Goal: Task Accomplishment & Management: Manage account settings

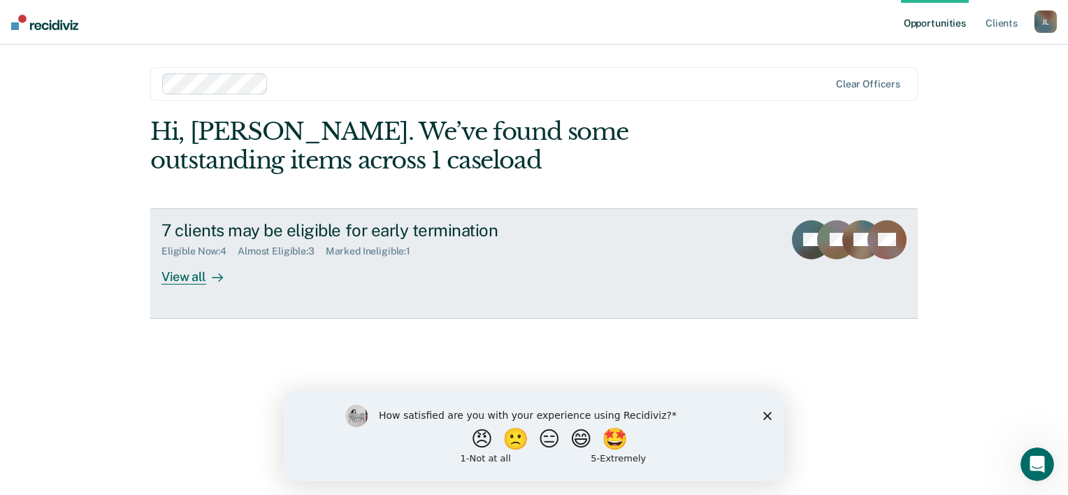
click at [209, 268] on div at bounding box center [214, 276] width 17 height 16
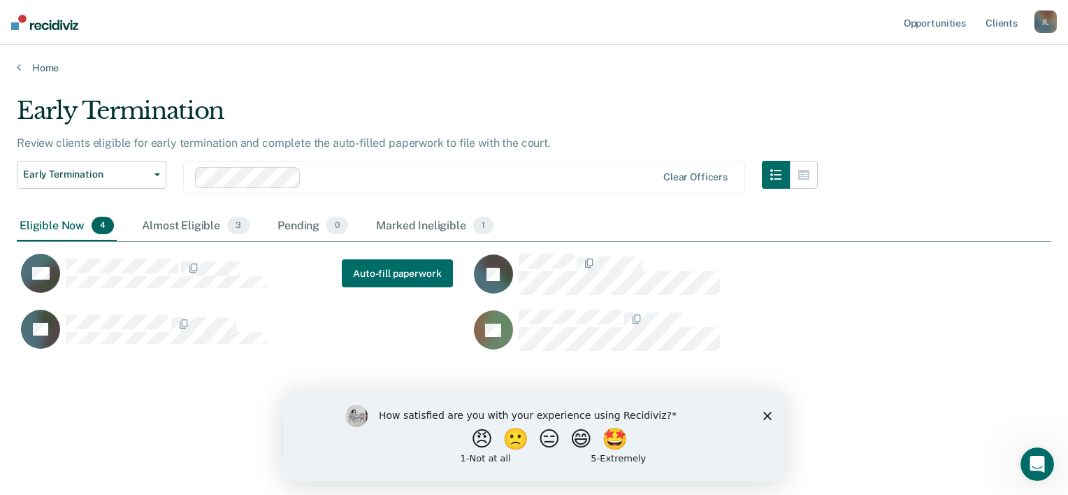
scroll to position [282, 1023]
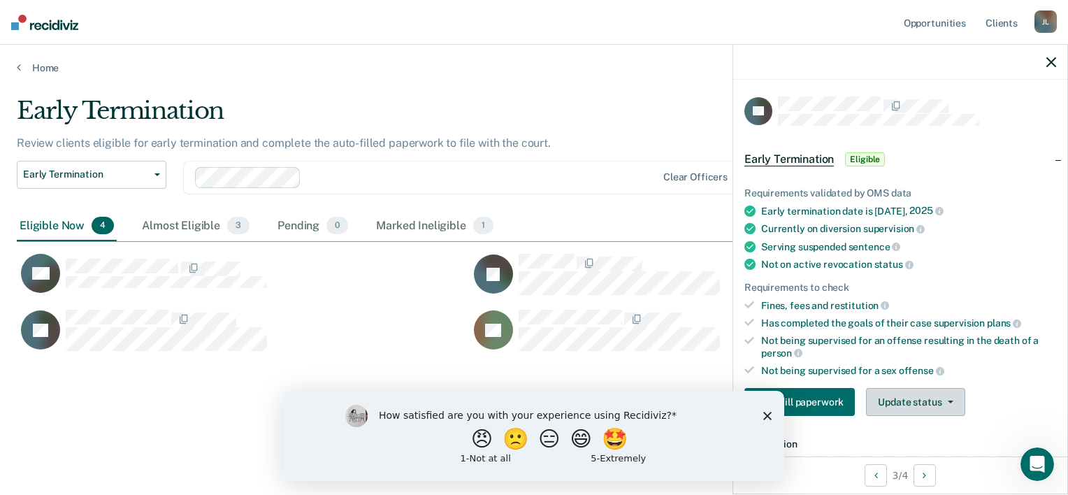
click at [938, 395] on button "Update status" at bounding box center [915, 402] width 99 height 28
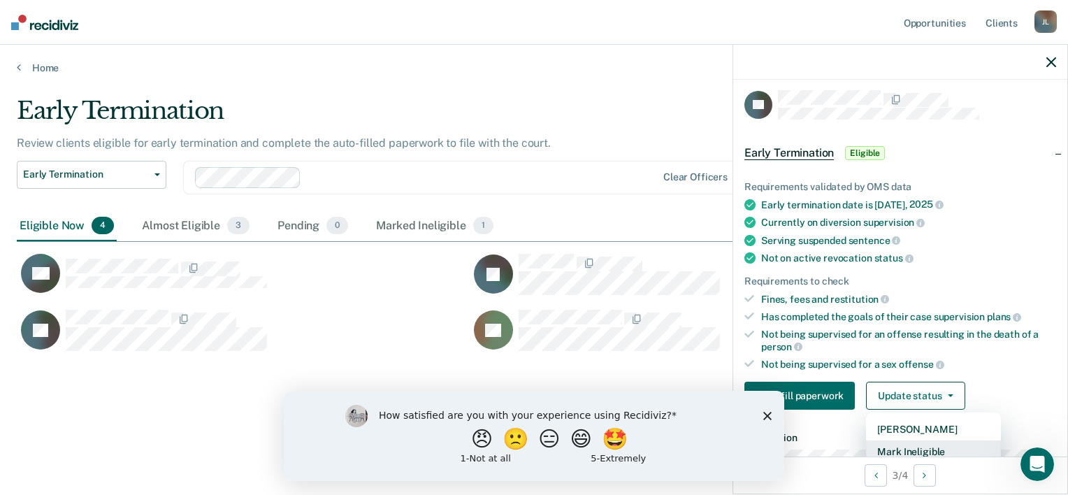
click at [951, 449] on button "Mark Ineligible" at bounding box center [933, 451] width 135 height 22
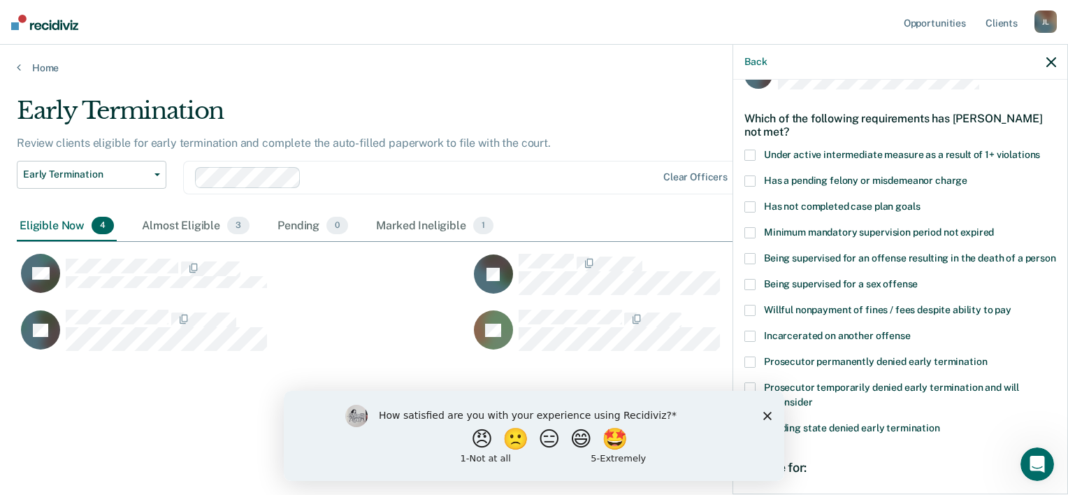
scroll to position [37, 0]
click at [766, 418] on icon "Close survey" at bounding box center [767, 415] width 8 height 8
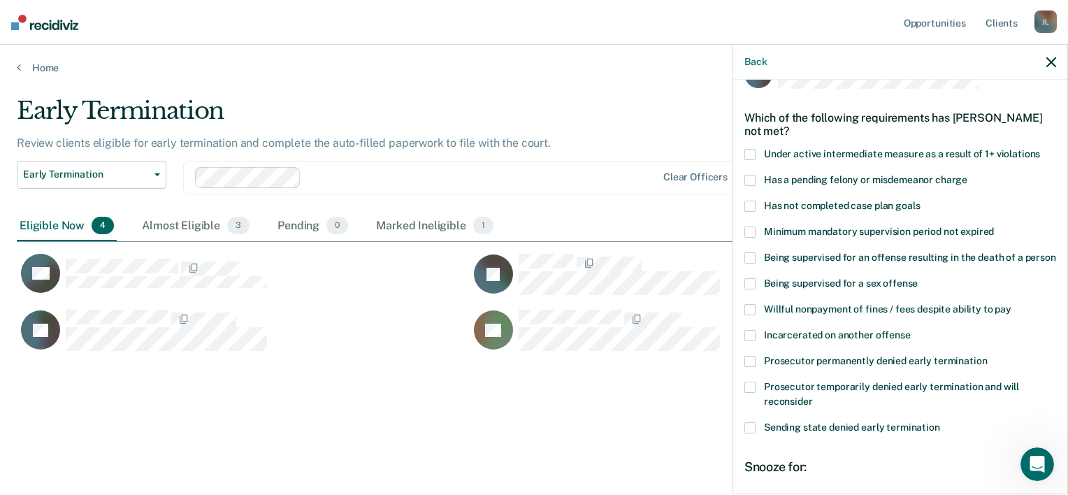
click at [803, 356] on div "Incarcerated on another offense" at bounding box center [900, 343] width 312 height 26
click at [806, 366] on span "Prosecutor permanently denied early termination" at bounding box center [875, 360] width 223 height 11
click at [987, 356] on input "Prosecutor permanently denied early termination" at bounding box center [987, 356] width 0 height 0
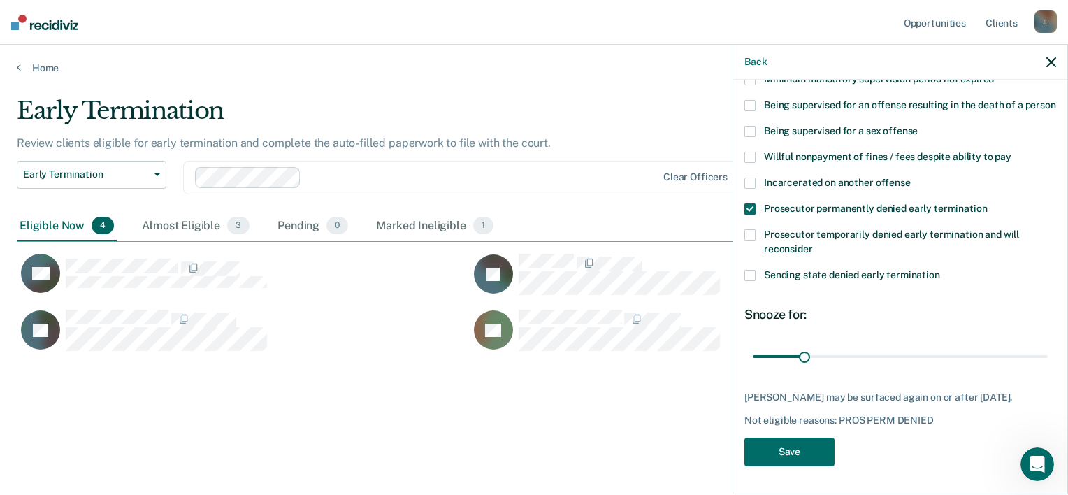
scroll to position [213, 0]
drag, startPoint x: 801, startPoint y: 347, endPoint x: 1070, endPoint y: 374, distance: 269.7
type input "180"
click at [1047, 369] on input "range" at bounding box center [899, 356] width 295 height 24
click at [811, 445] on button "Save" at bounding box center [789, 451] width 90 height 29
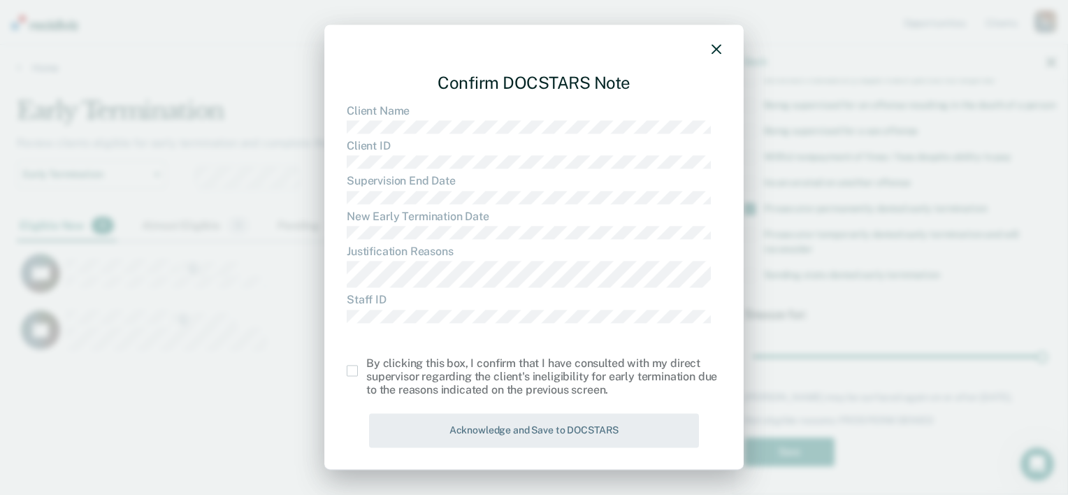
click at [352, 371] on span at bounding box center [352, 370] width 11 height 11
click at [366, 365] on input "checkbox" at bounding box center [366, 365] width 0 height 0
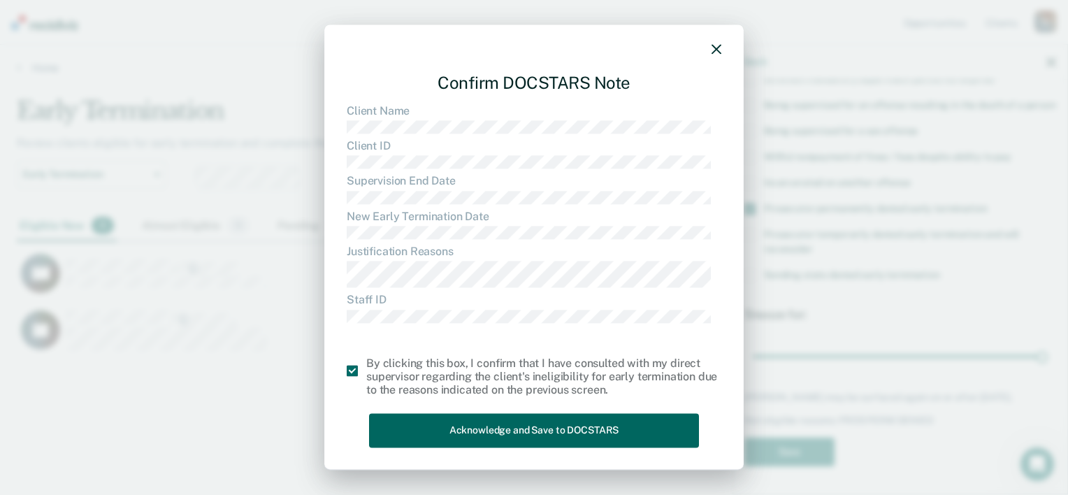
click at [522, 425] on button "Acknowledge and Save to DOCSTARS" at bounding box center [534, 431] width 330 height 34
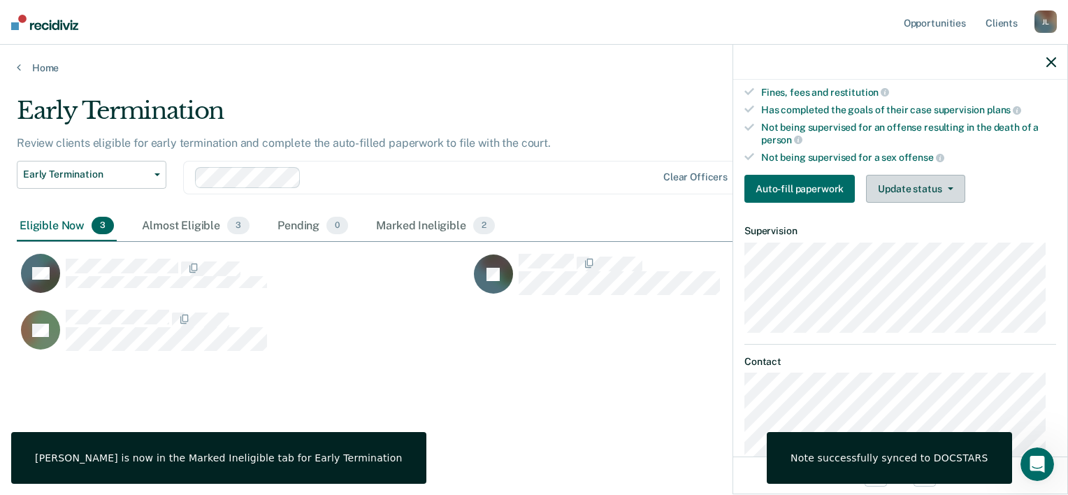
click at [912, 179] on button "Update status" at bounding box center [915, 189] width 99 height 28
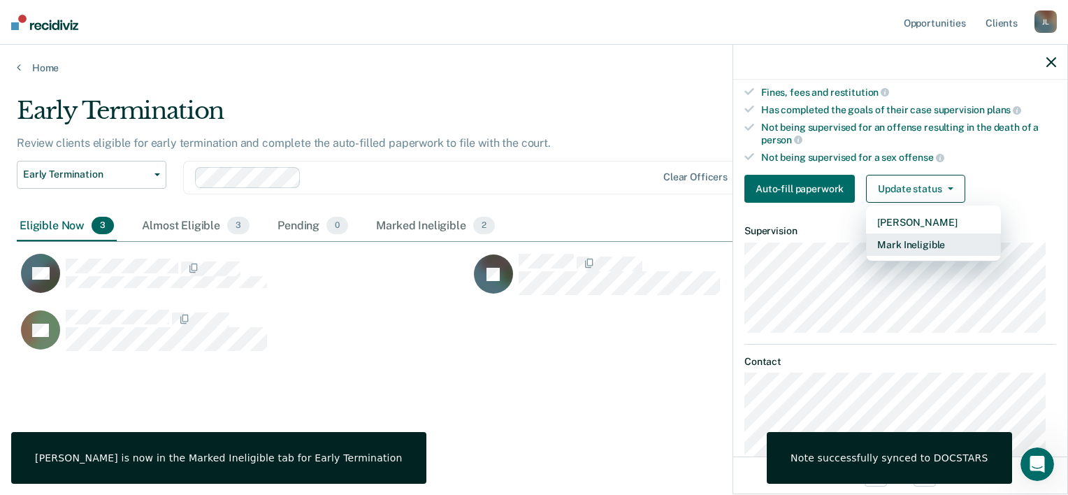
click at [922, 242] on button "Mark Ineligible" at bounding box center [933, 244] width 135 height 22
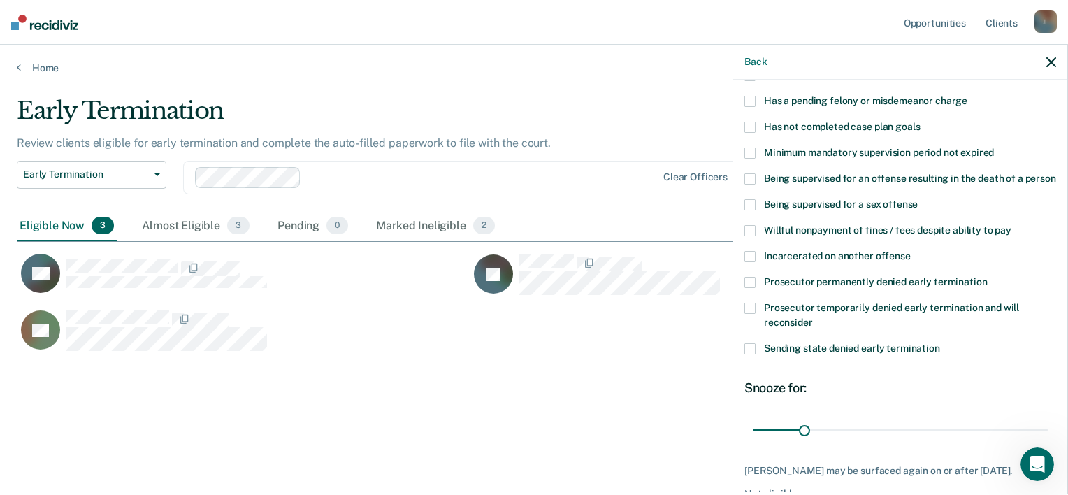
scroll to position [112, 0]
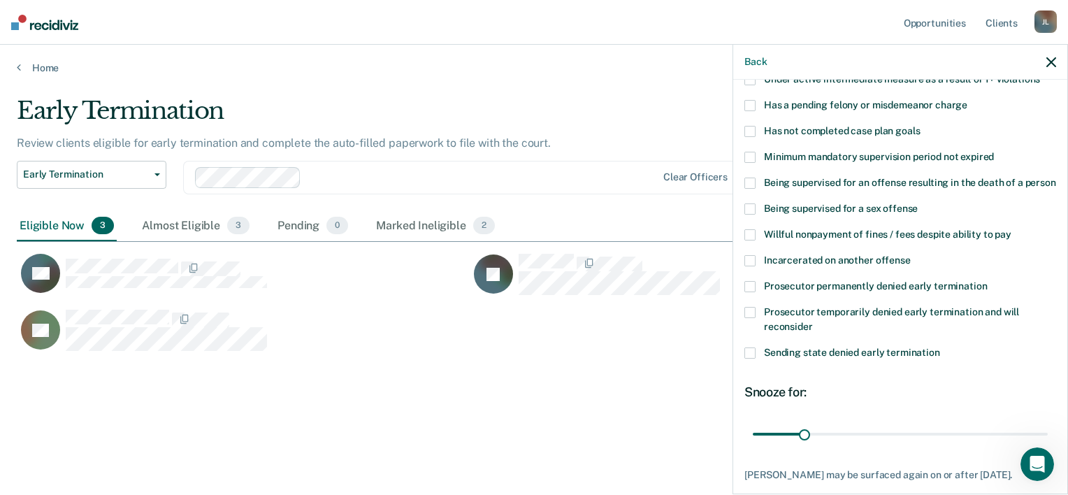
click at [810, 128] on span "Has not completed case plan goals" at bounding box center [842, 130] width 156 height 11
click at [919, 126] on input "Has not completed case plan goals" at bounding box center [919, 126] width 0 height 0
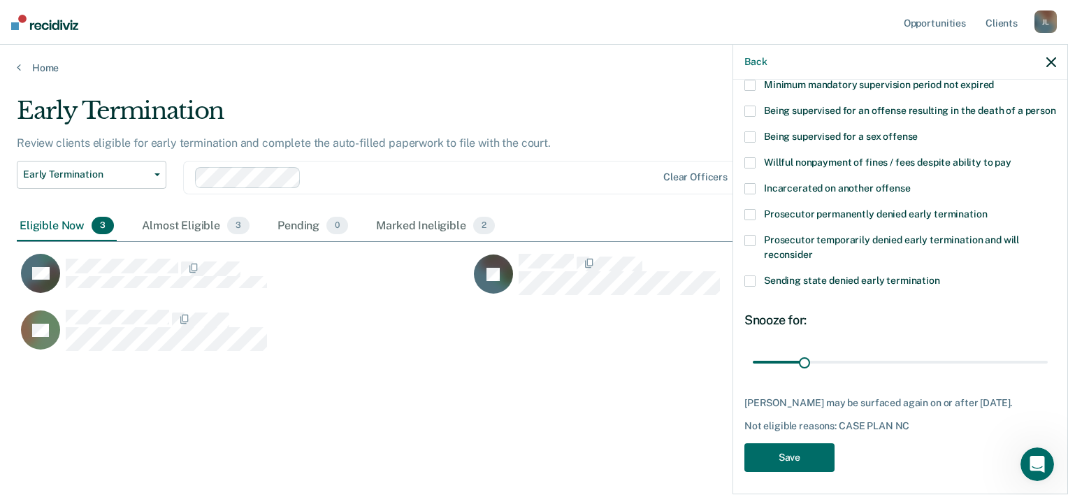
scroll to position [202, 0]
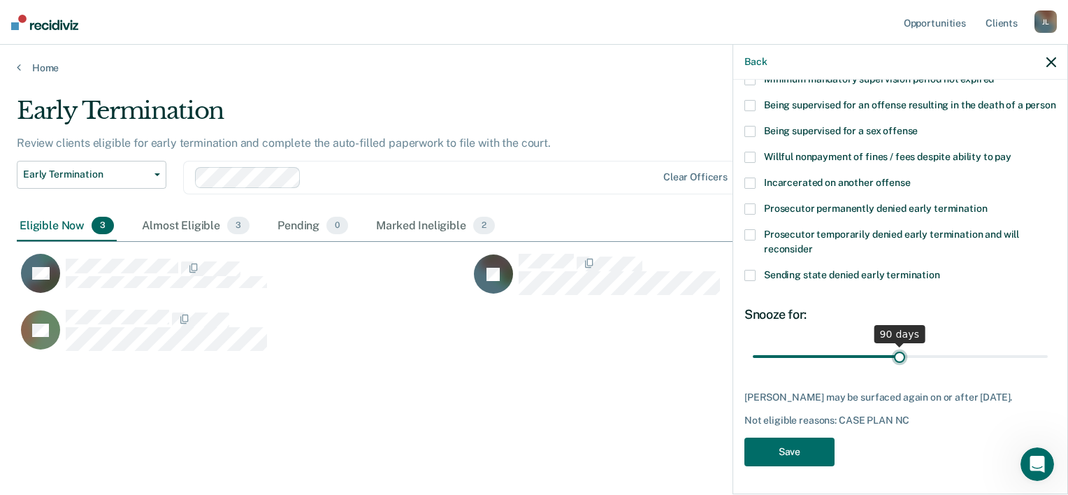
drag, startPoint x: 799, startPoint y: 358, endPoint x: 894, endPoint y: 358, distance: 95.7
type input "90"
click at [894, 358] on input "range" at bounding box center [899, 356] width 295 height 24
click at [808, 450] on button "Save" at bounding box center [789, 451] width 90 height 29
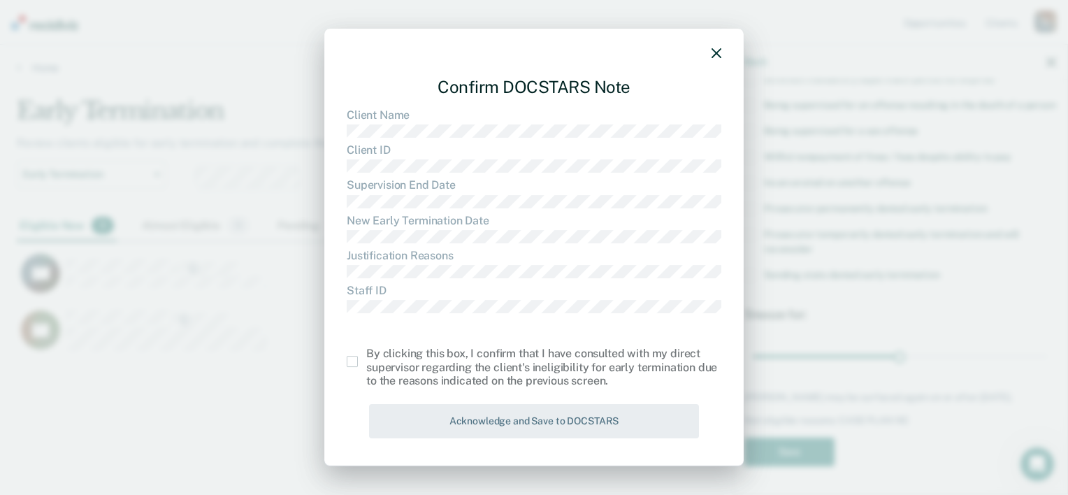
click at [348, 361] on span at bounding box center [352, 361] width 11 height 11
click at [366, 356] on input "checkbox" at bounding box center [366, 356] width 0 height 0
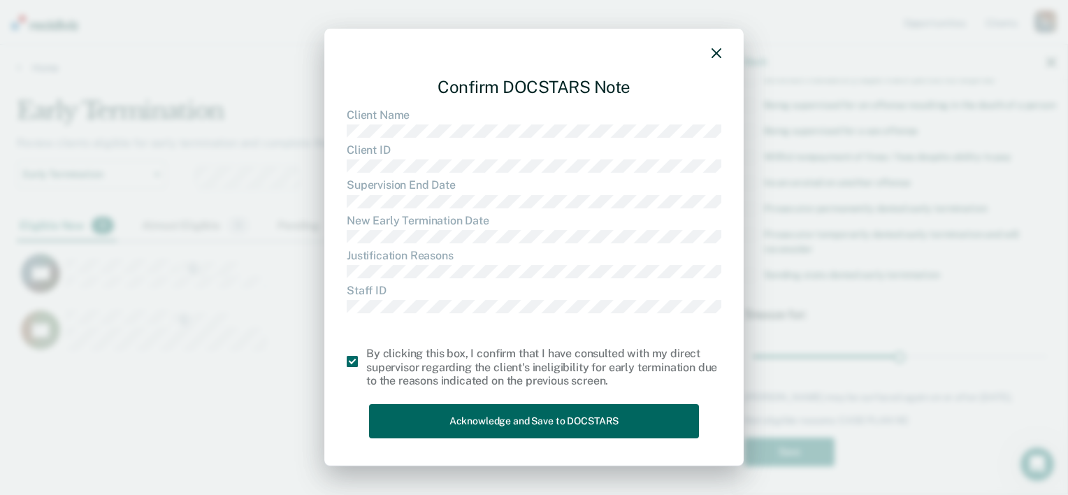
click at [476, 416] on button "Acknowledge and Save to DOCSTARS" at bounding box center [534, 421] width 330 height 34
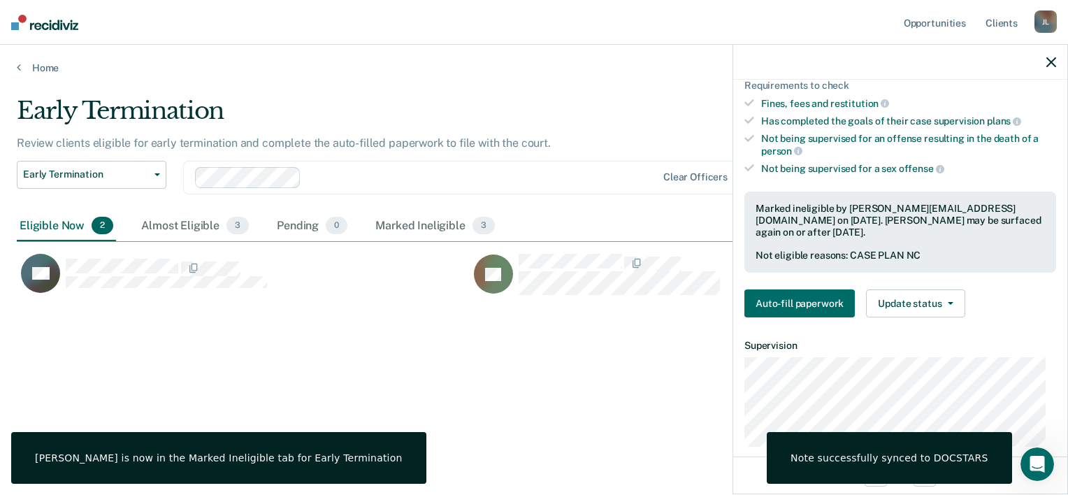
click at [1049, 64] on icon "button" at bounding box center [1051, 62] width 10 height 10
